Goal: Information Seeking & Learning: Learn about a topic

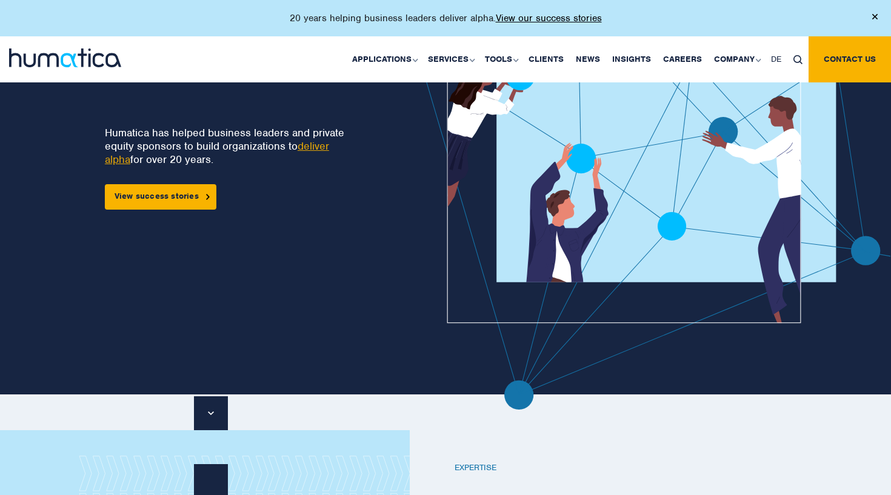
scroll to position [110, 0]
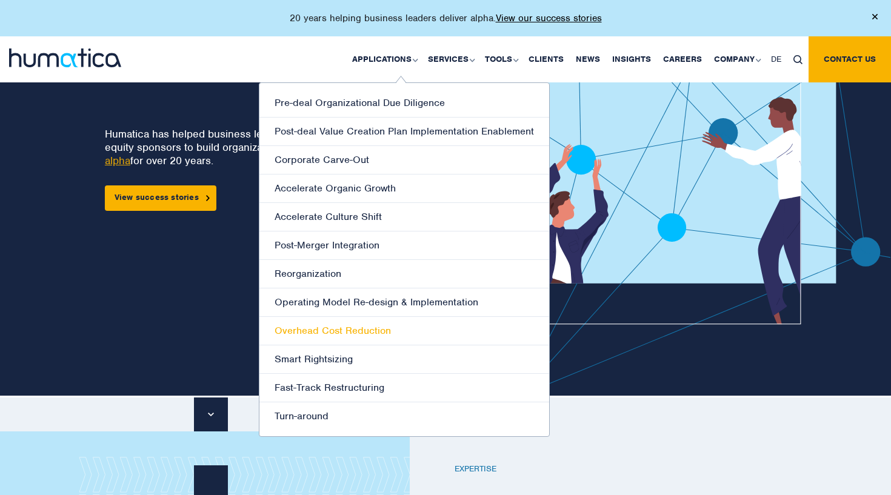
click at [331, 328] on link "Overhead Cost Reduction" at bounding box center [404, 331] width 290 height 28
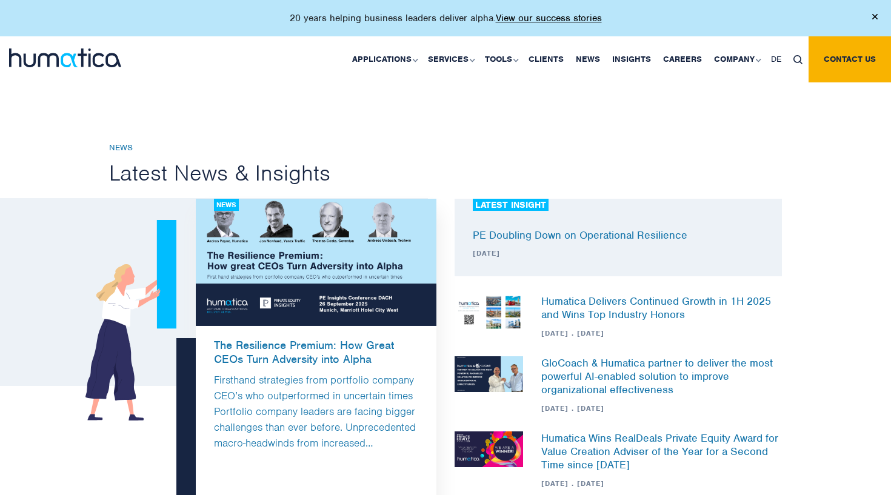
scroll to position [397, 0]
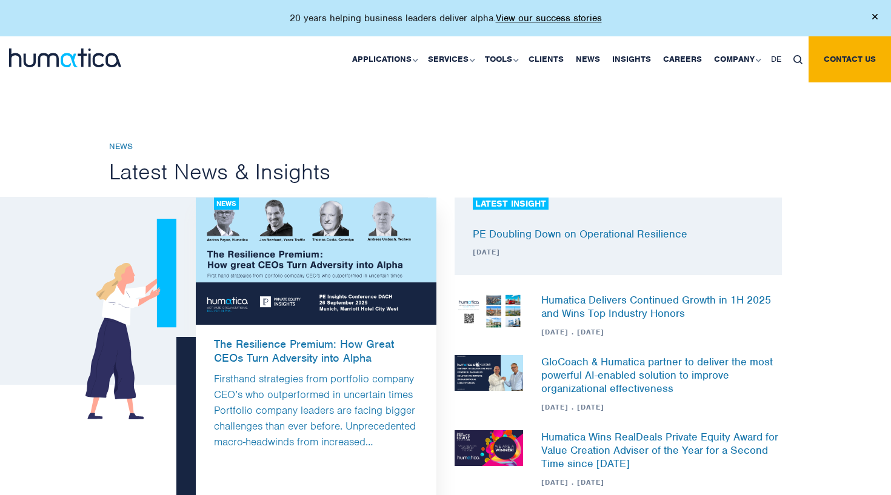
click at [524, 241] on div "LATEST INSIGHT PE Doubling Down on Operational Resilience [DATE]" at bounding box center [617, 237] width 327 height 78
click at [524, 236] on link "PE Doubling Down on Operational Resilience" at bounding box center [580, 233] width 214 height 13
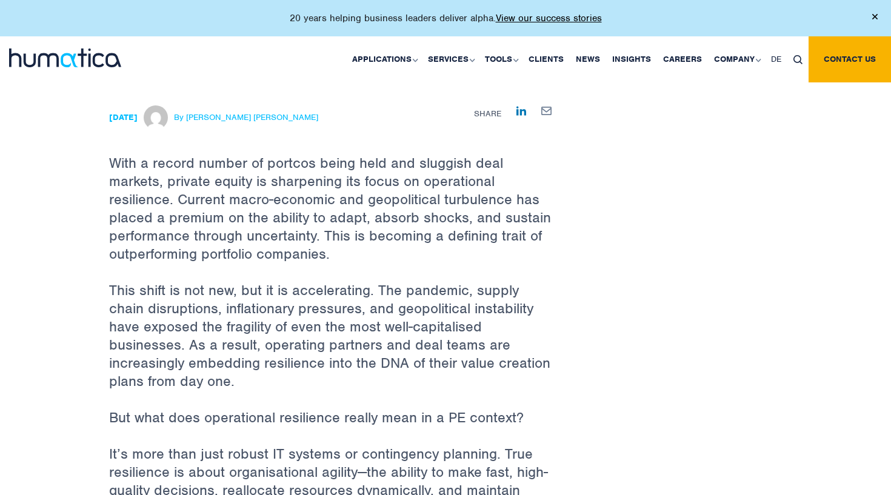
scroll to position [537, 0]
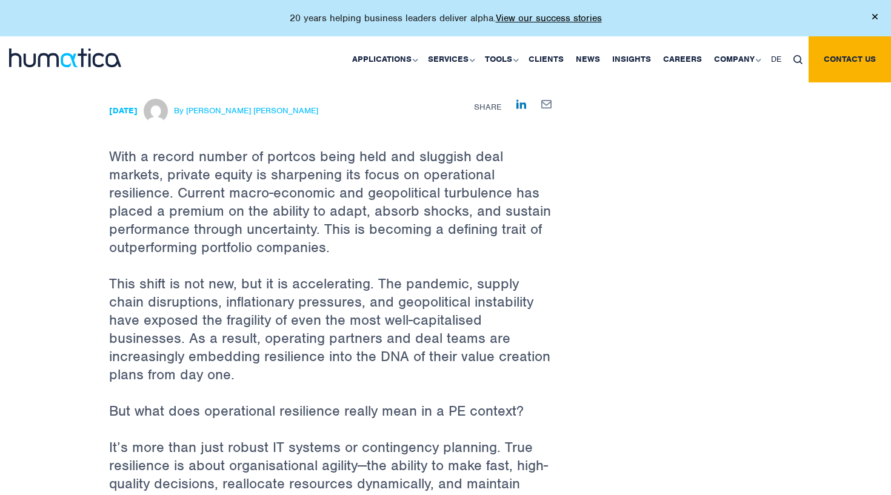
click at [279, 157] on span "With a record number of portcos being held and sluggish deal markets, private e…" at bounding box center [330, 201] width 442 height 109
click at [414, 233] on span "With a record number of portcos being held and sluggish deal markets, private e…" at bounding box center [330, 201] width 442 height 109
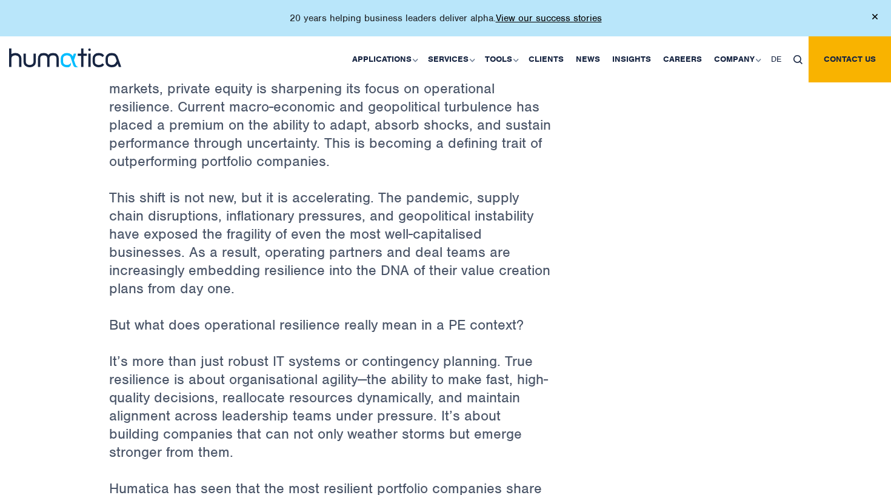
scroll to position [622, 0]
